Goal: Task Accomplishment & Management: Manage account settings

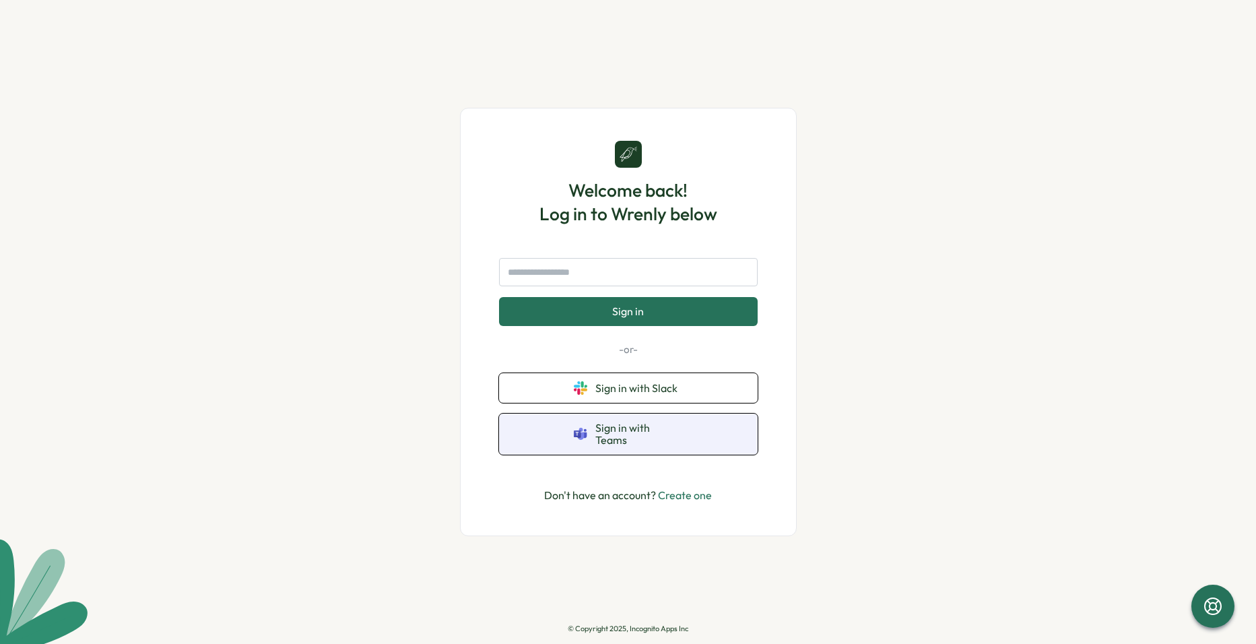
click at [713, 445] on button "Sign in with Teams" at bounding box center [628, 433] width 259 height 41
